Goal: Information Seeking & Learning: Find specific fact

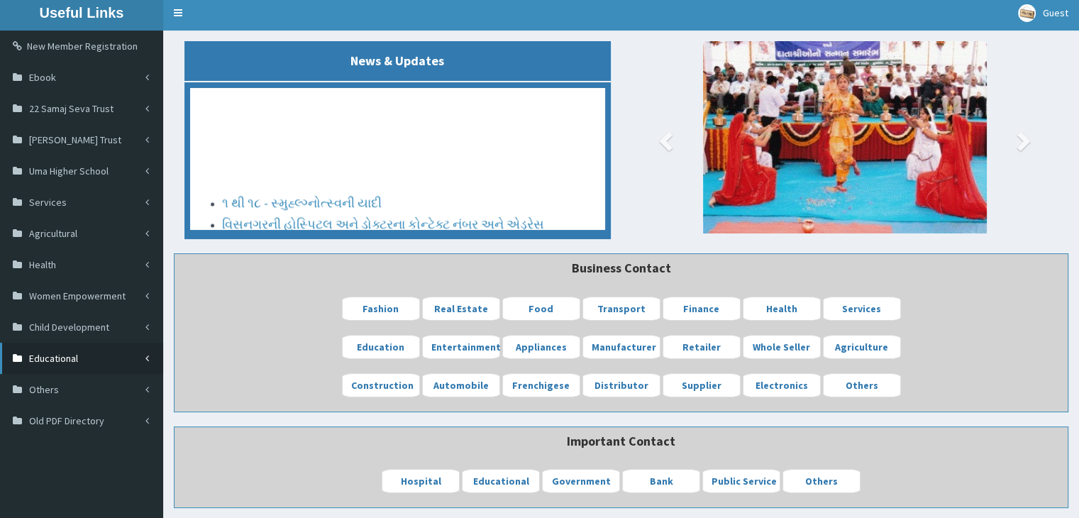
scroll to position [167, 0]
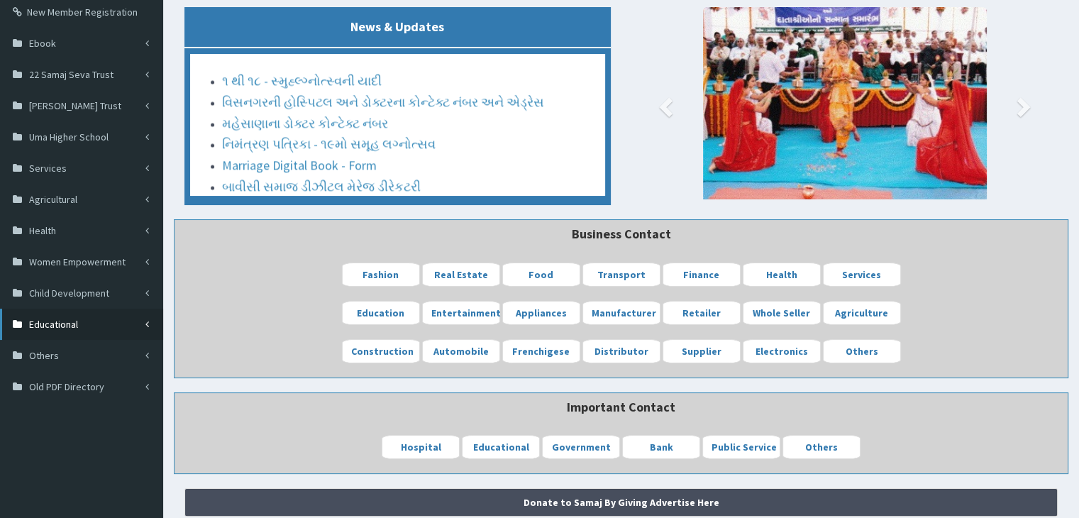
click at [69, 318] on span "Educational" at bounding box center [53, 324] width 49 height 13
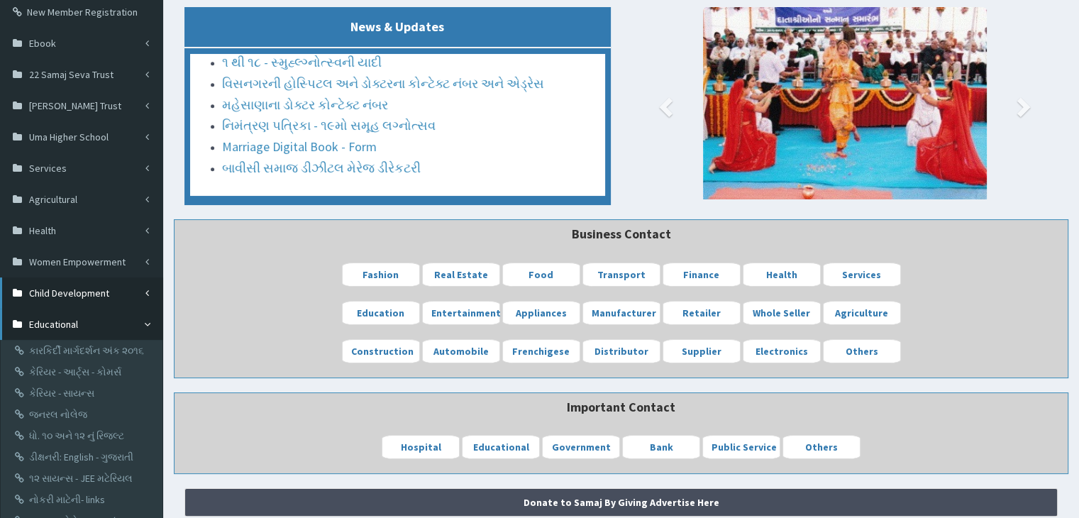
scroll to position [0, 0]
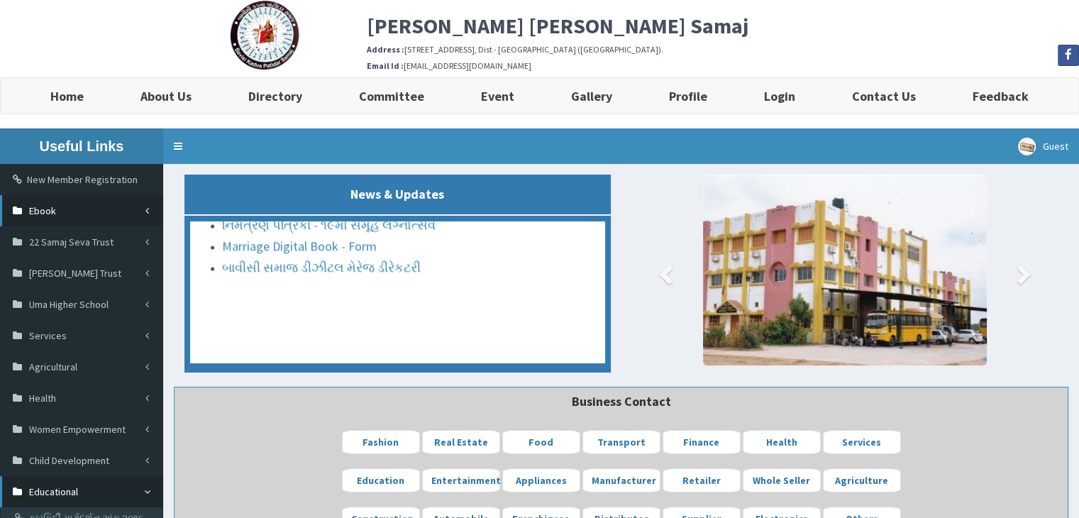
click at [75, 207] on link "Ebook" at bounding box center [81, 210] width 163 height 31
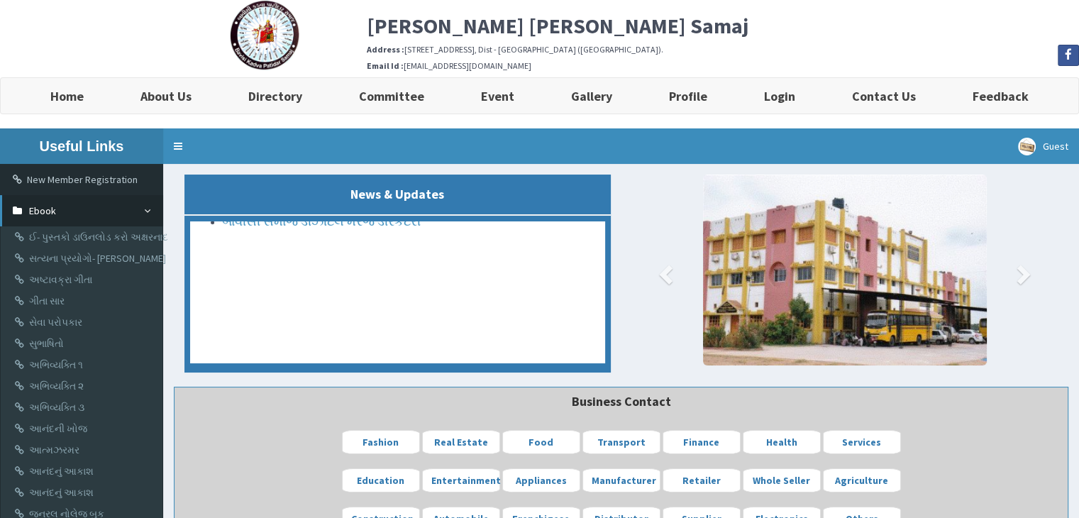
click at [77, 214] on link "Ebook" at bounding box center [81, 210] width 163 height 31
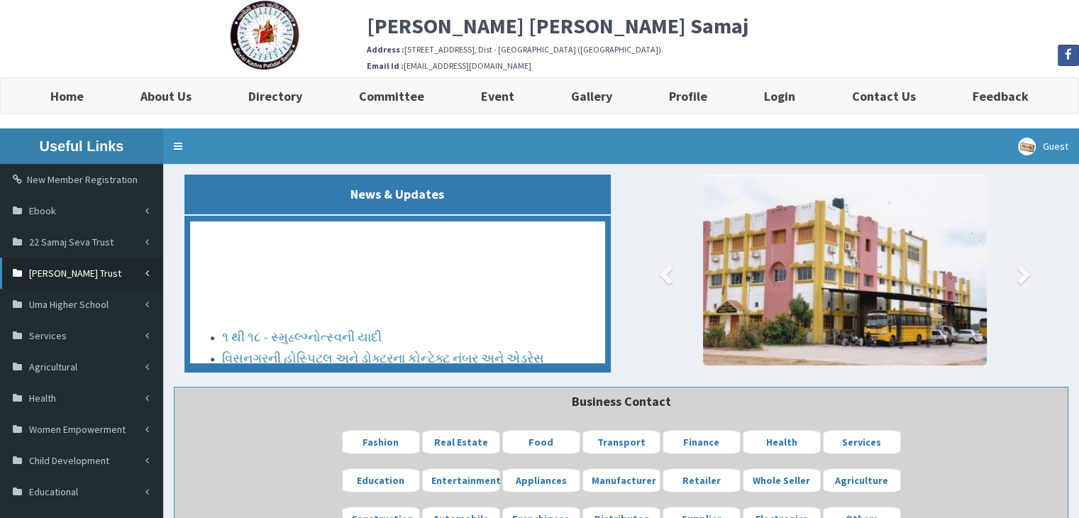
click at [71, 259] on link "Pragati Trust" at bounding box center [81, 273] width 163 height 31
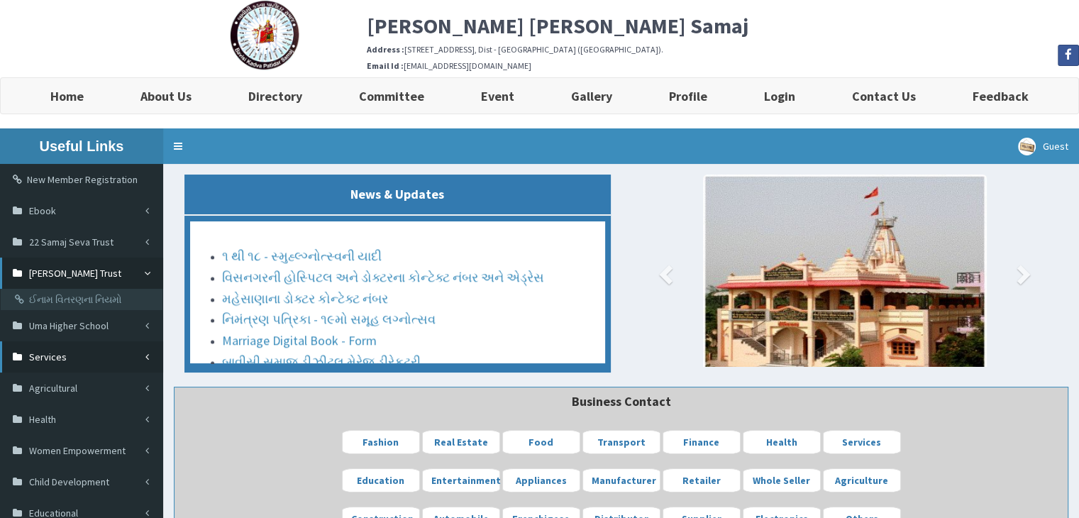
click at [69, 351] on link "Services" at bounding box center [81, 356] width 163 height 31
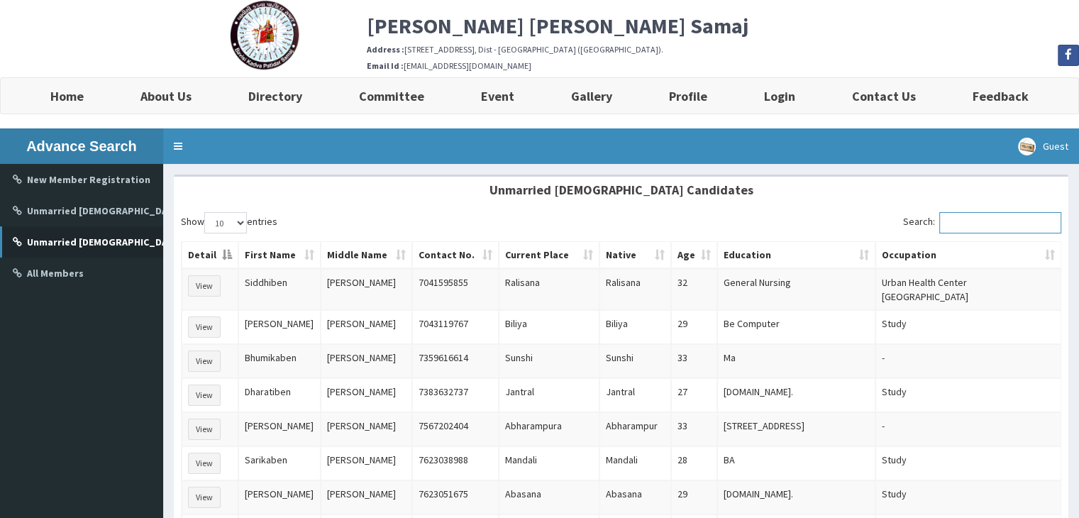
click at [981, 221] on input "Search:" at bounding box center [1001, 222] width 122 height 21
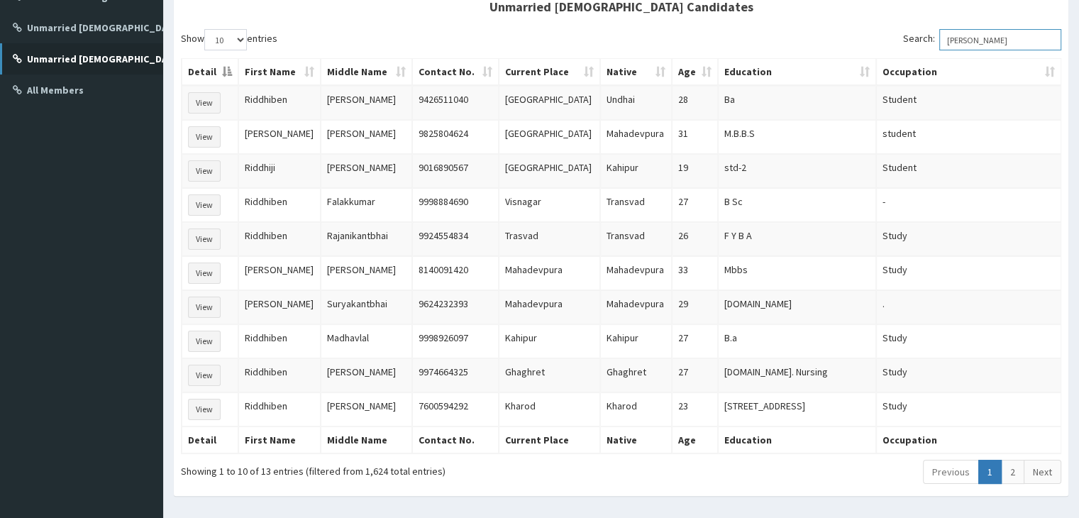
scroll to position [186, 0]
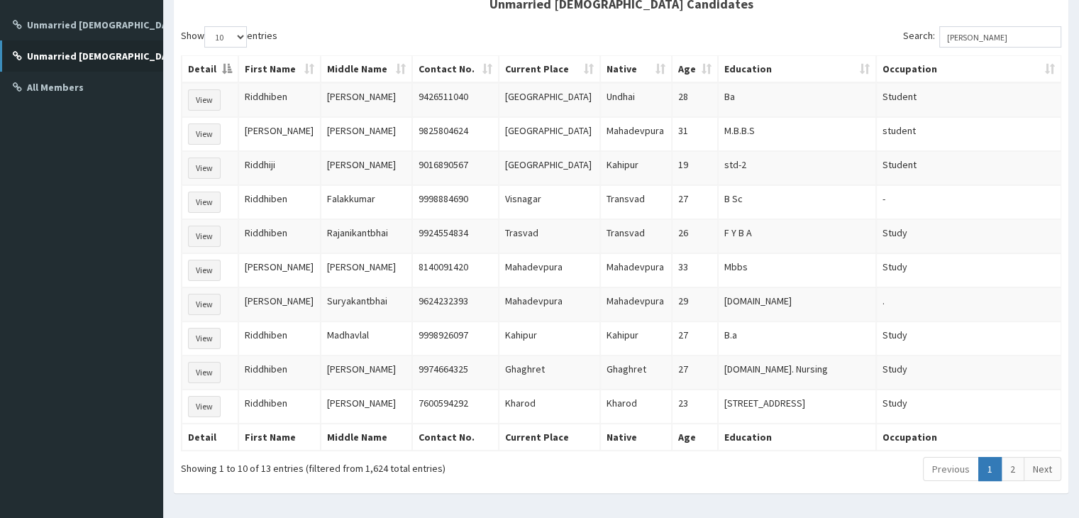
click at [644, 434] on th "Native" at bounding box center [636, 437] width 72 height 27
click at [1007, 457] on link "2" at bounding box center [1012, 469] width 23 height 24
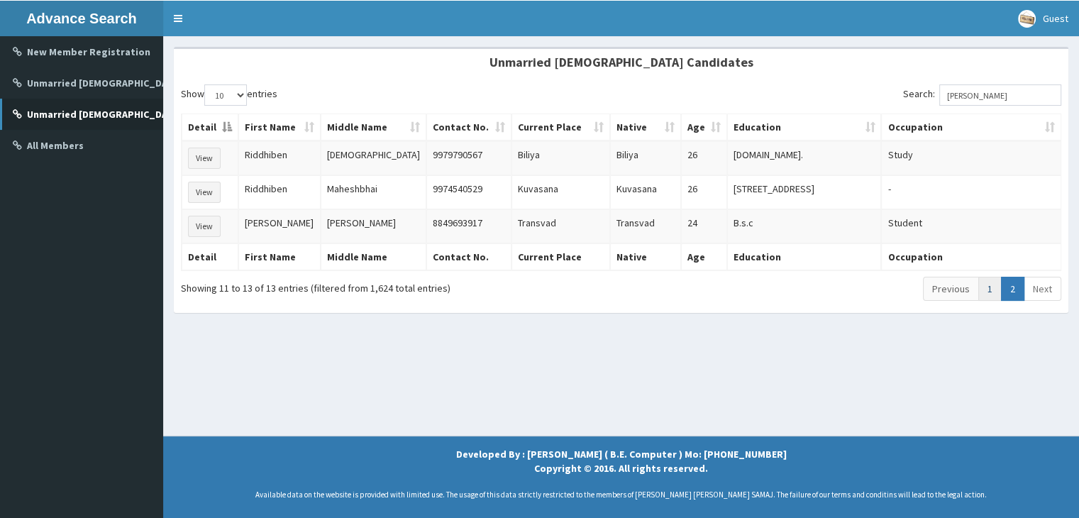
click at [982, 290] on link "1" at bounding box center [990, 289] width 23 height 24
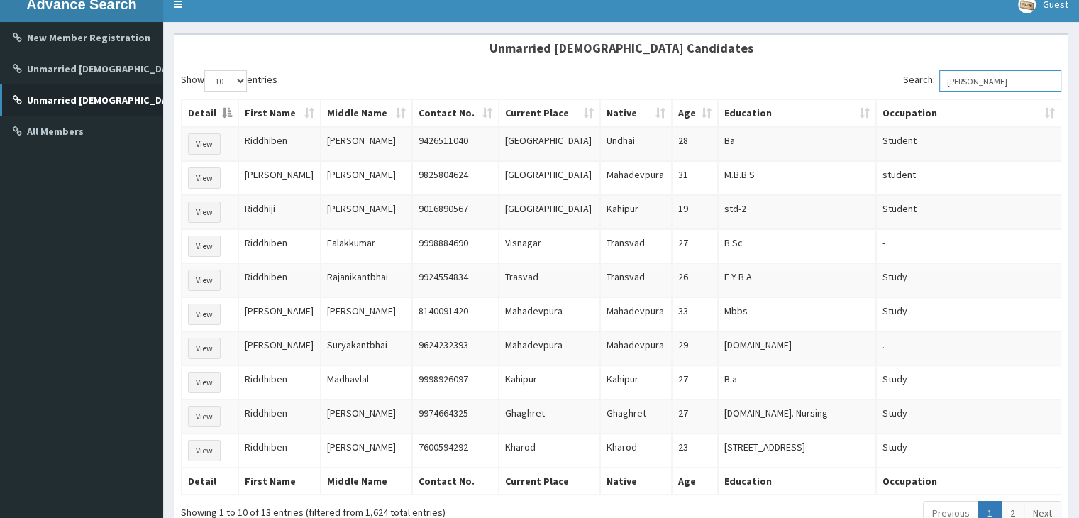
drag, startPoint x: 991, startPoint y: 80, endPoint x: 833, endPoint y: 57, distance: 159.9
click at [833, 57] on div "Unmarried [DEMOGRAPHIC_DATA] Candidates Show 10 25 50 100 entries Search: [PERS…" at bounding box center [621, 285] width 895 height 505
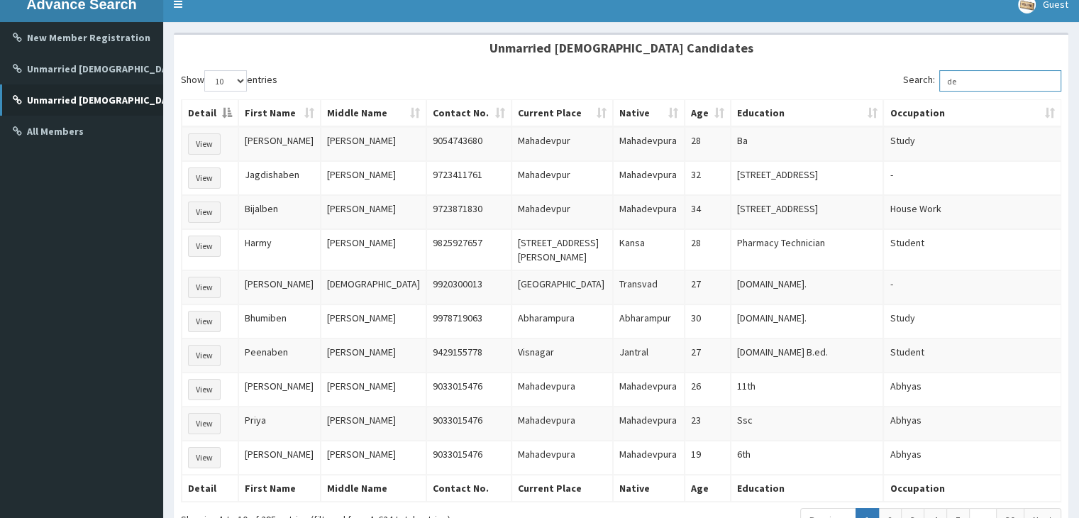
type input "d"
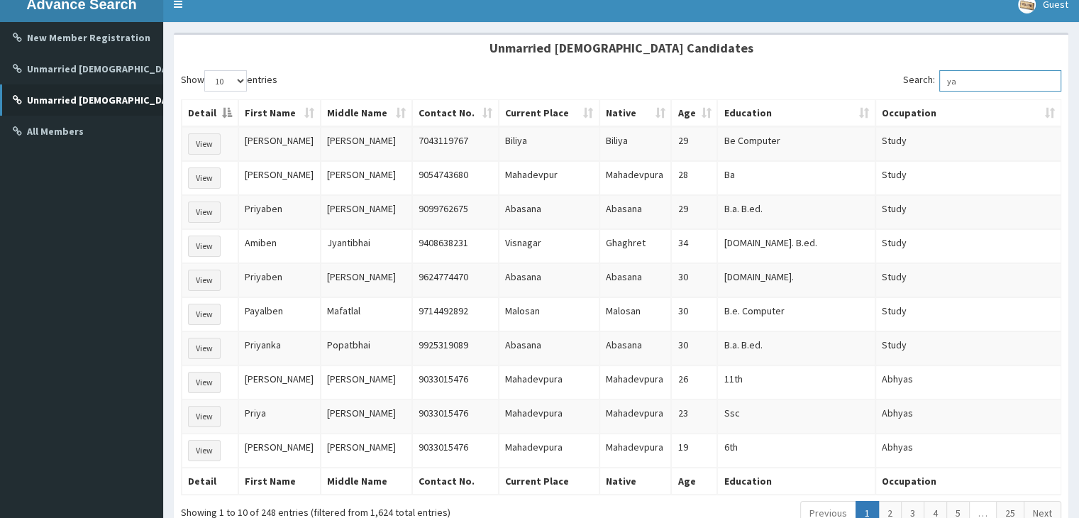
type input "y"
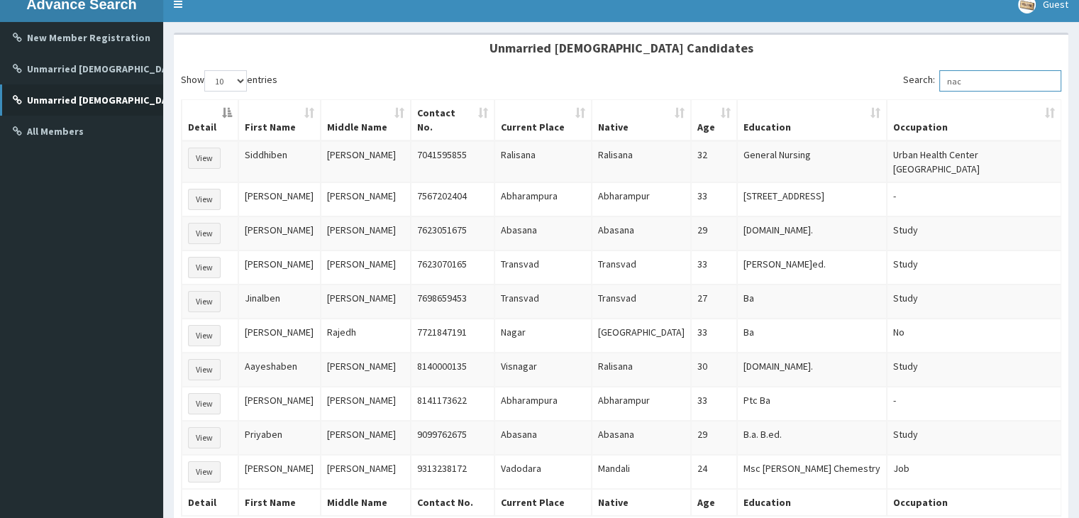
scroll to position [128, 0]
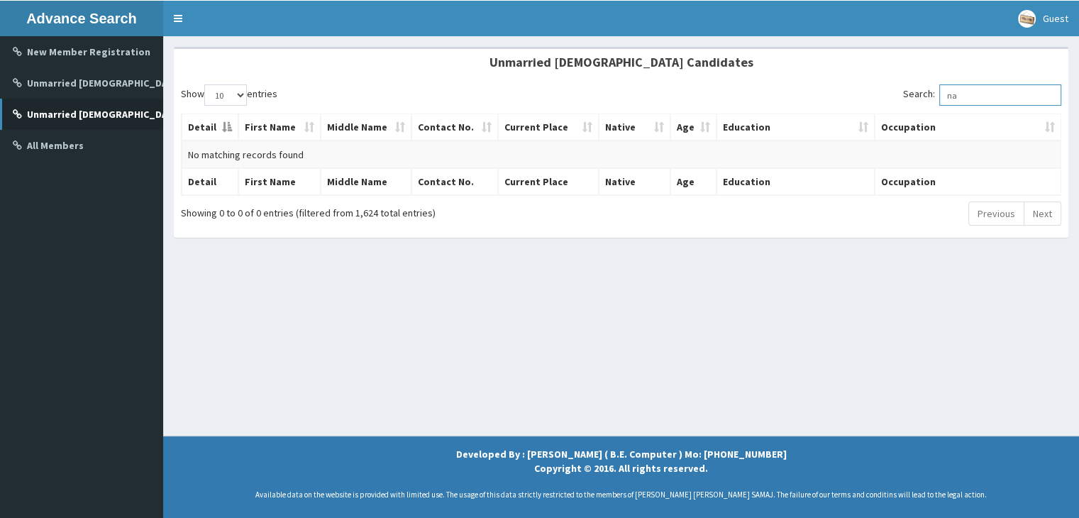
type input "n"
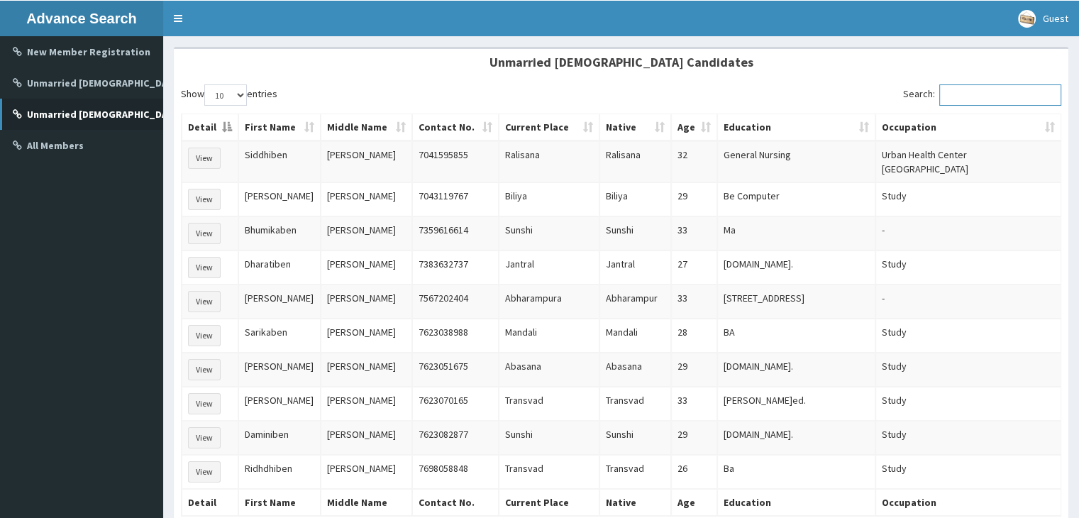
scroll to position [142, 0]
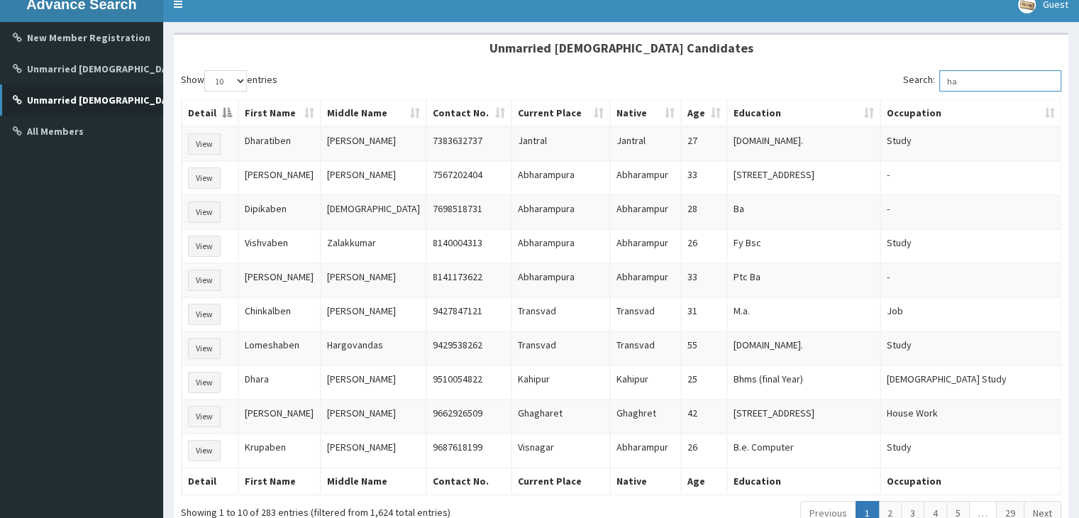
type input "h"
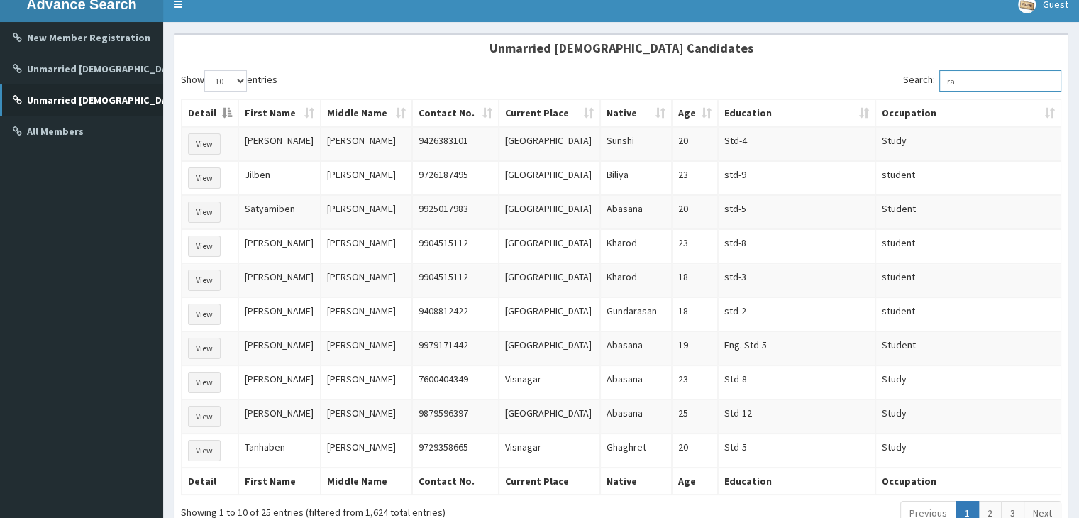
type input "r"
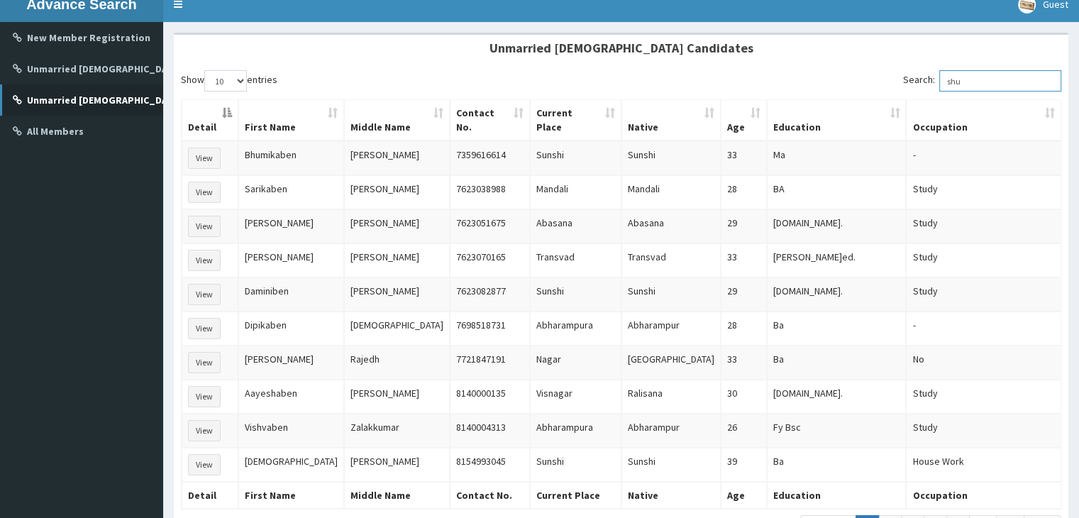
scroll to position [128, 0]
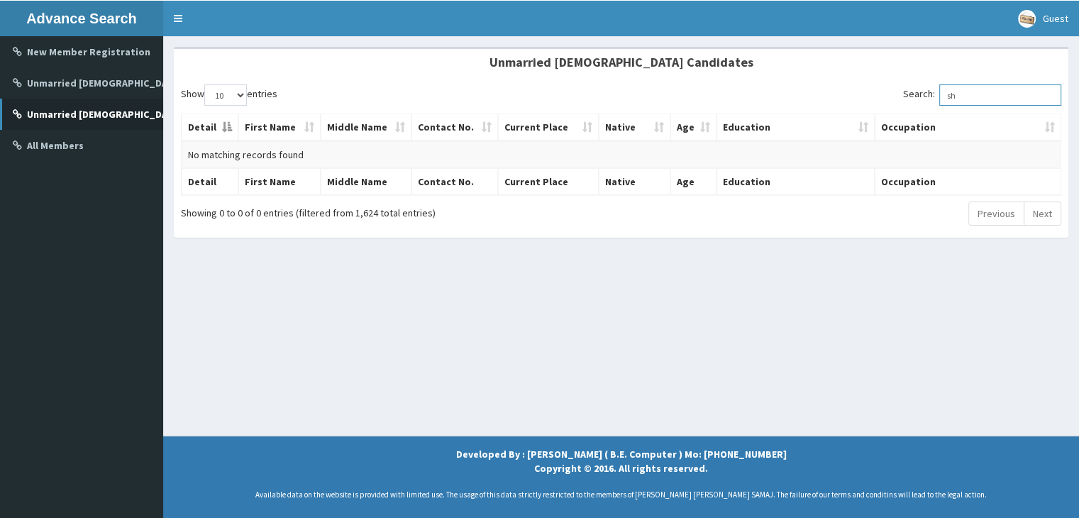
type input "s"
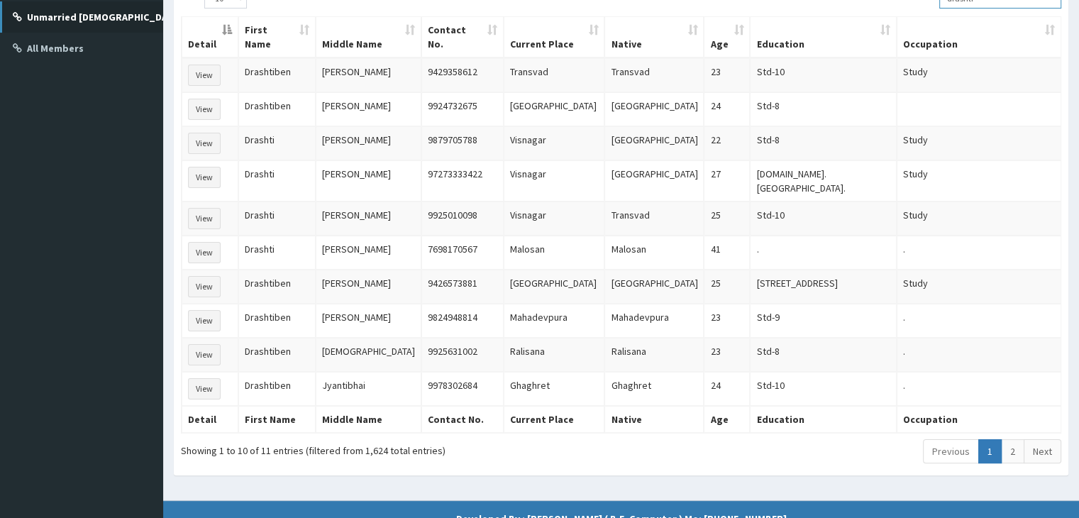
scroll to position [231, 0]
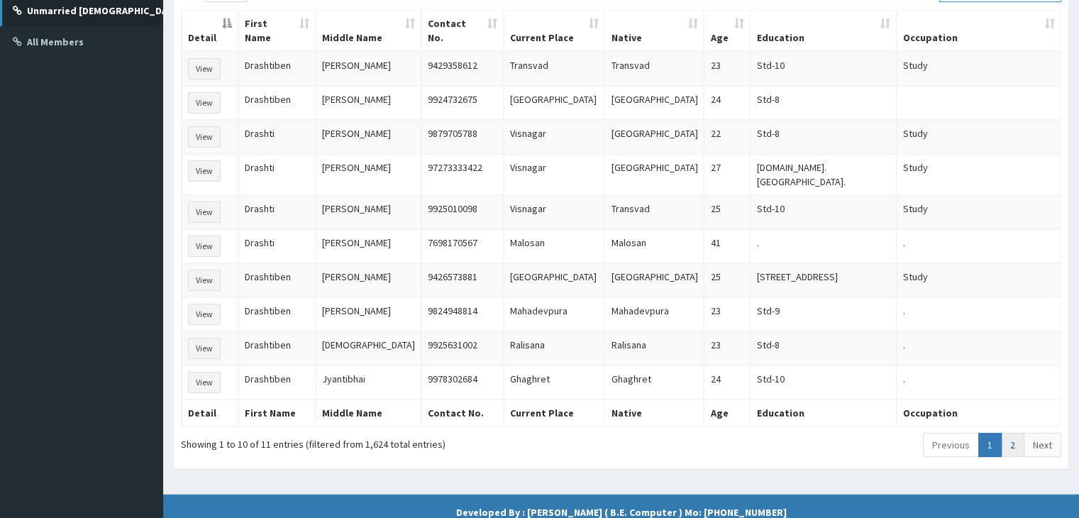
type input "drashti"
click at [1012, 433] on link "2" at bounding box center [1012, 445] width 23 height 24
